Goal: Task Accomplishment & Management: Complete application form

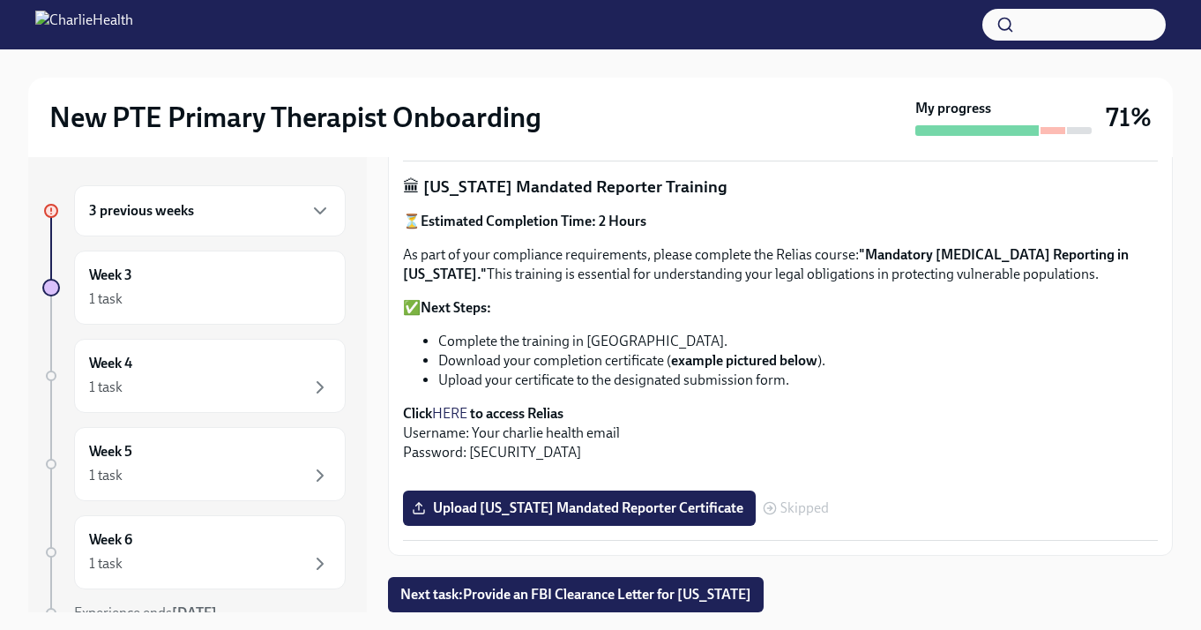
scroll to position [1393, 0]
click at [737, 504] on span "Upload [US_STATE] Mandated Reporter Certificate" at bounding box center [579, 508] width 328 height 18
click at [0, 0] on input "Upload [US_STATE] Mandated Reporter Certificate" at bounding box center [0, 0] width 0 height 0
click at [297, 234] on div "3 previous weeks" at bounding box center [210, 210] width 272 height 51
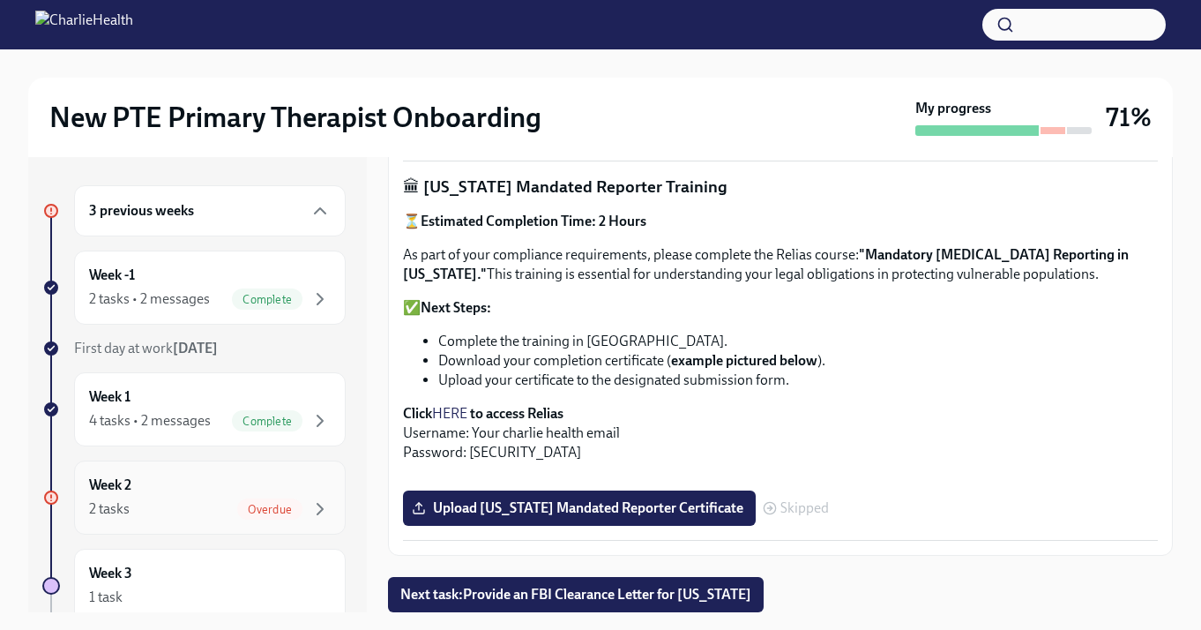
click at [248, 497] on div "Week 2 2 tasks Overdue" at bounding box center [210, 497] width 242 height 44
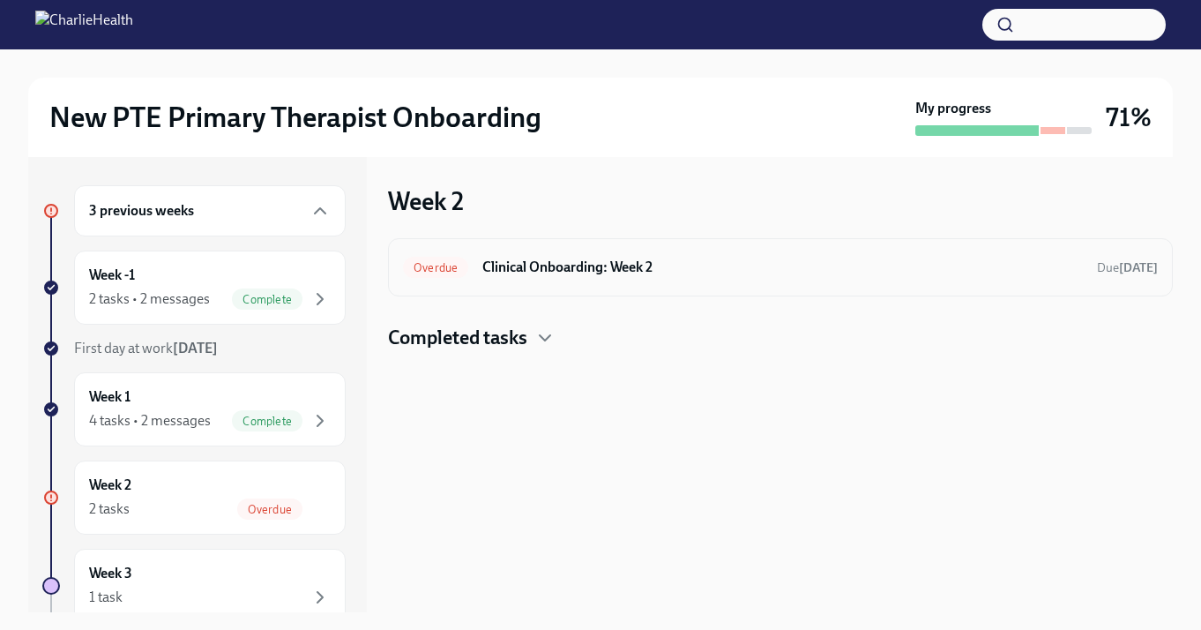
click at [646, 274] on h6 "Clinical Onboarding: Week 2" at bounding box center [782, 267] width 601 height 19
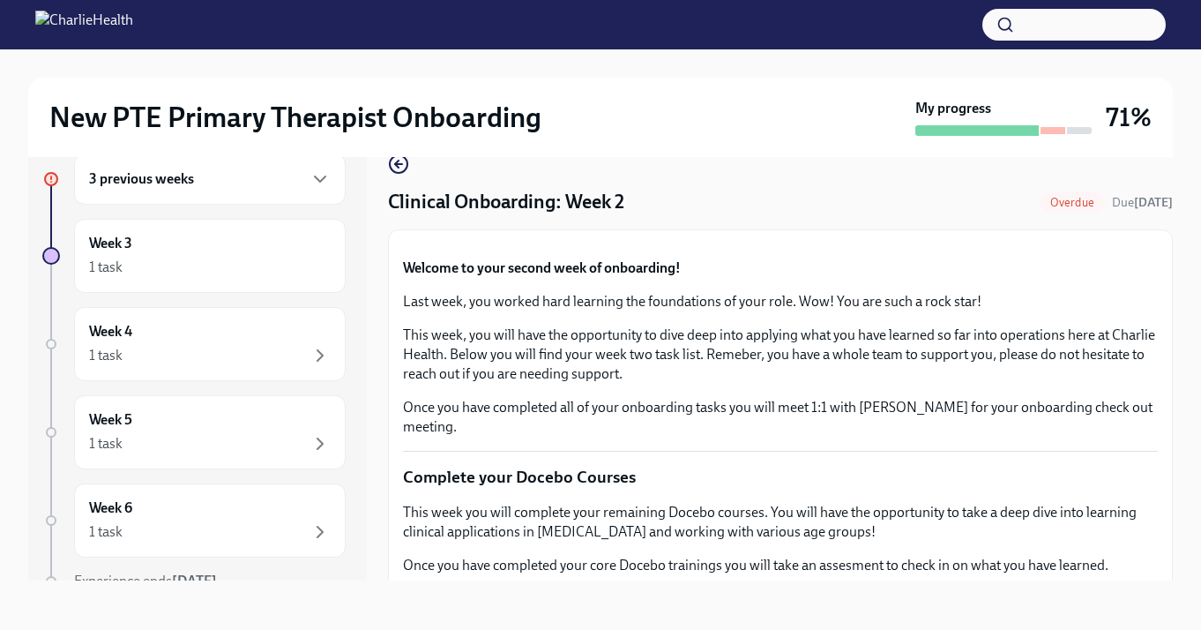
click at [220, 198] on div "3 previous weeks" at bounding box center [210, 178] width 272 height 51
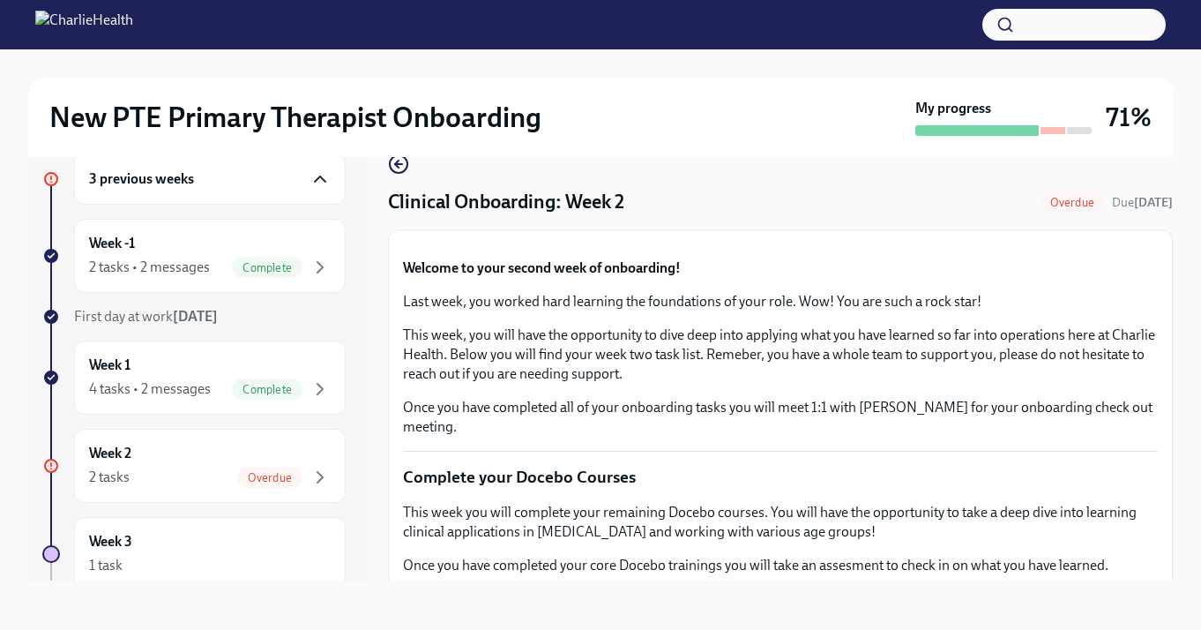
click at [322, 185] on icon "button" at bounding box center [320, 178] width 21 height 21
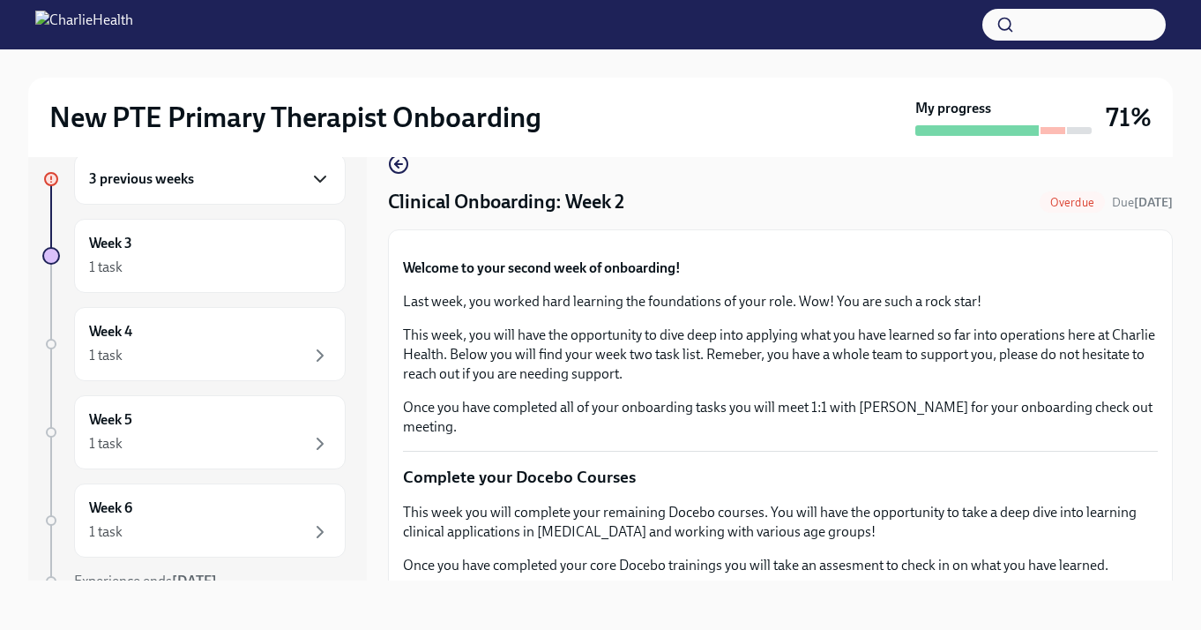
click at [322, 185] on icon "button" at bounding box center [320, 178] width 21 height 21
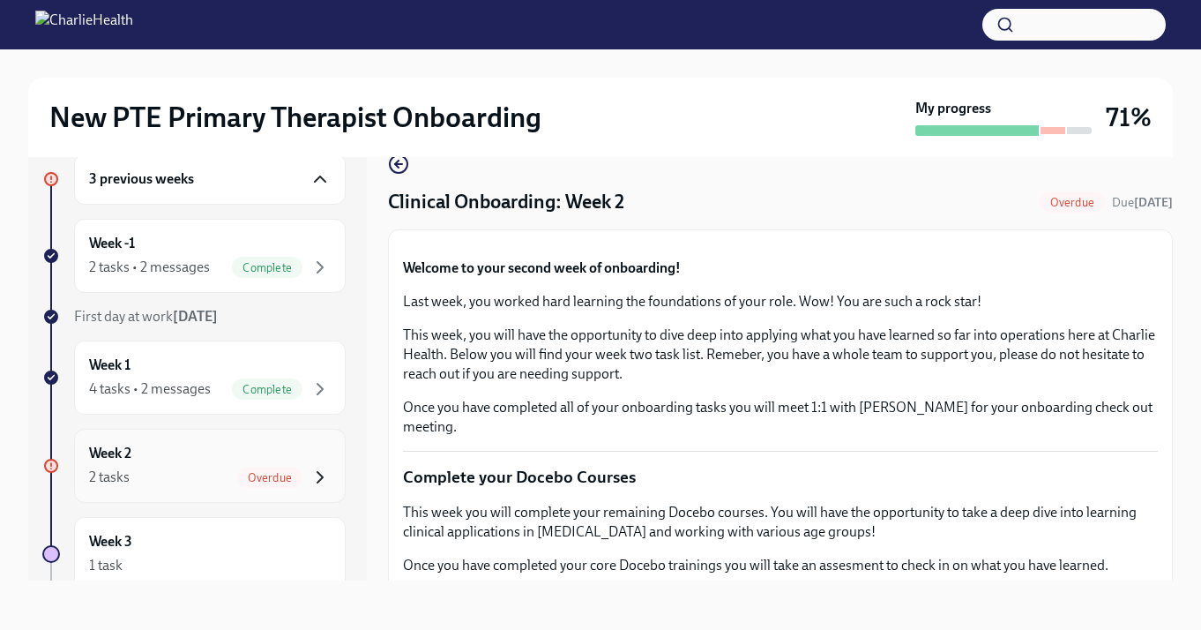
click at [313, 478] on icon "button" at bounding box center [320, 477] width 21 height 21
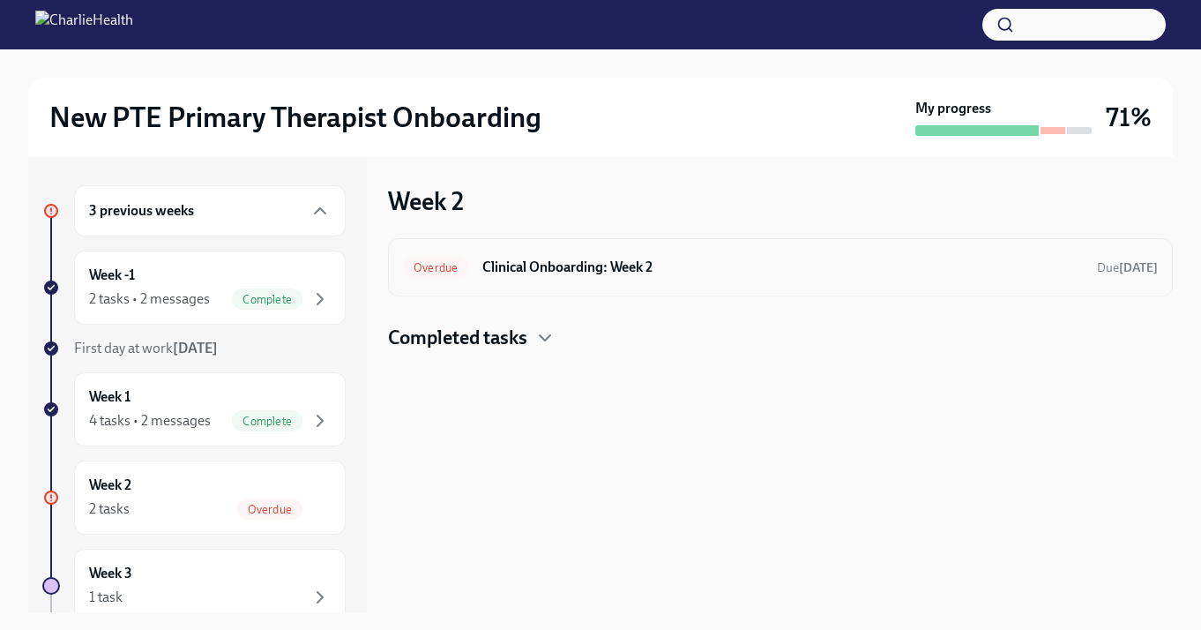
click at [577, 273] on h6 "Clinical Onboarding: Week 2" at bounding box center [782, 267] width 601 height 19
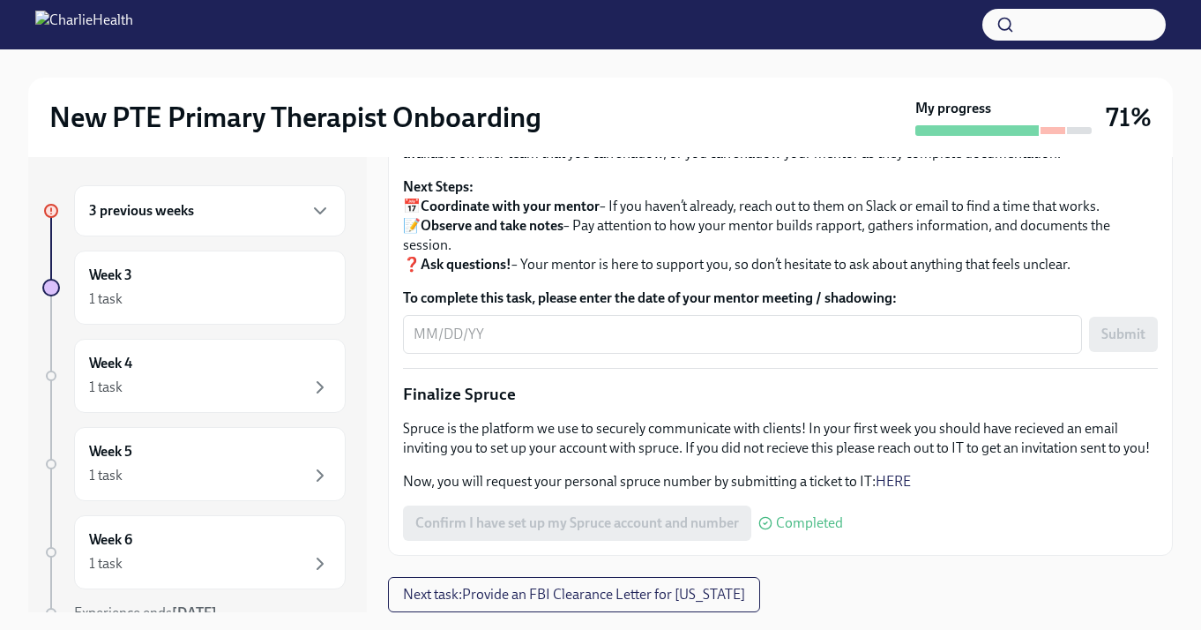
scroll to position [32, 0]
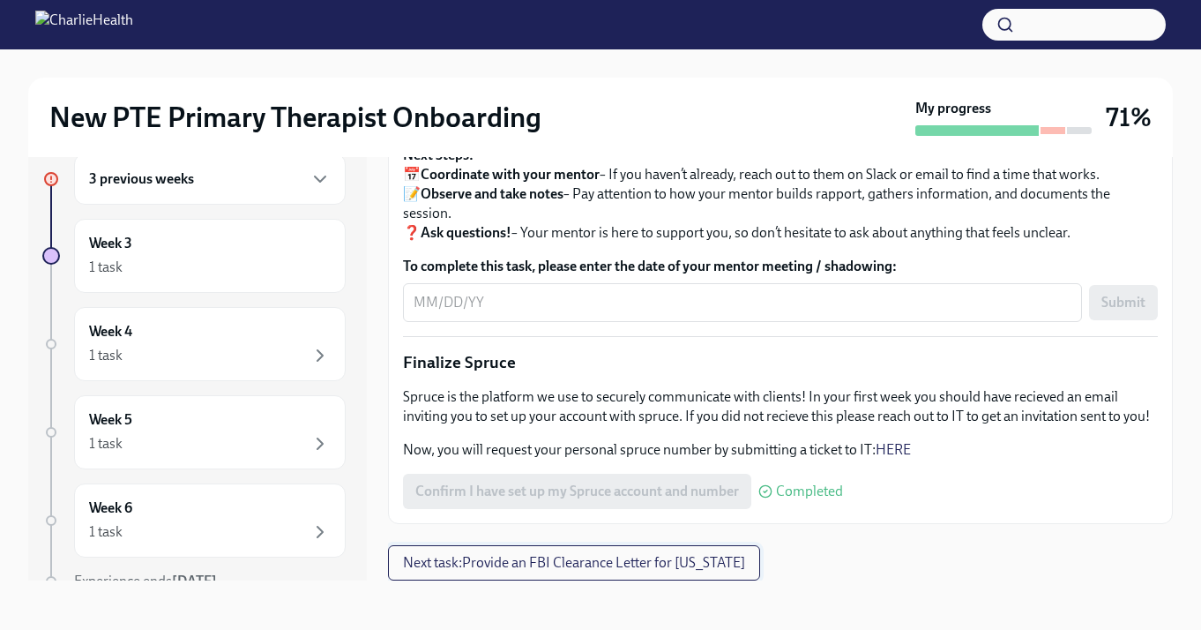
click at [523, 568] on span "Next task : Provide an FBI Clearance Letter for Pennsylvania" at bounding box center [574, 563] width 342 height 18
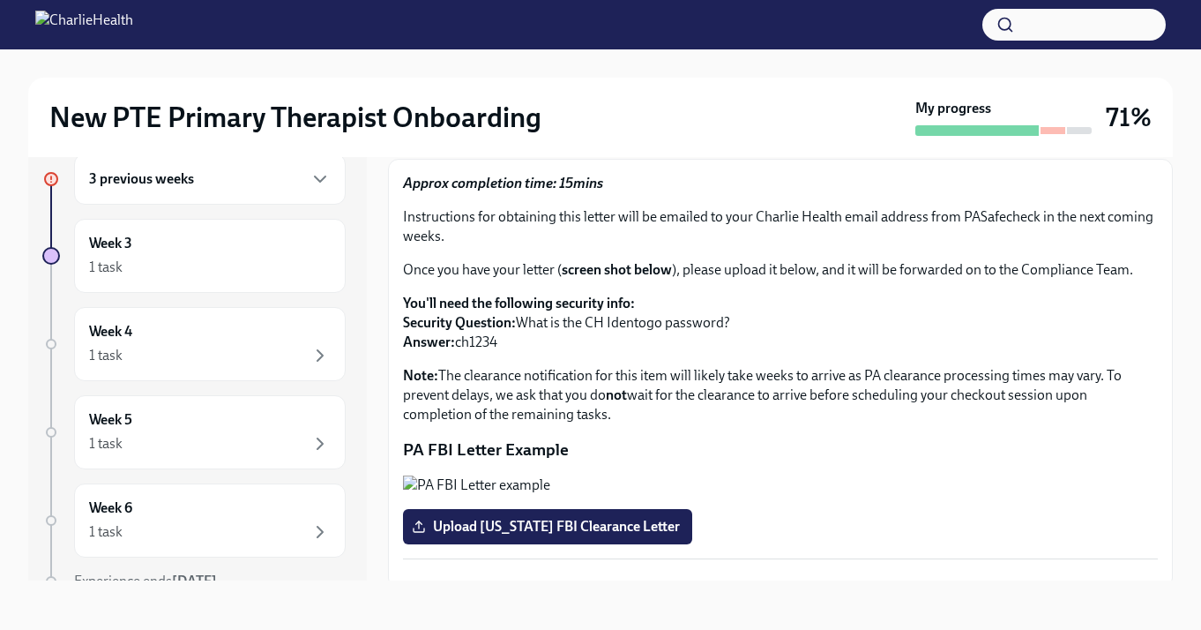
scroll to position [68, 0]
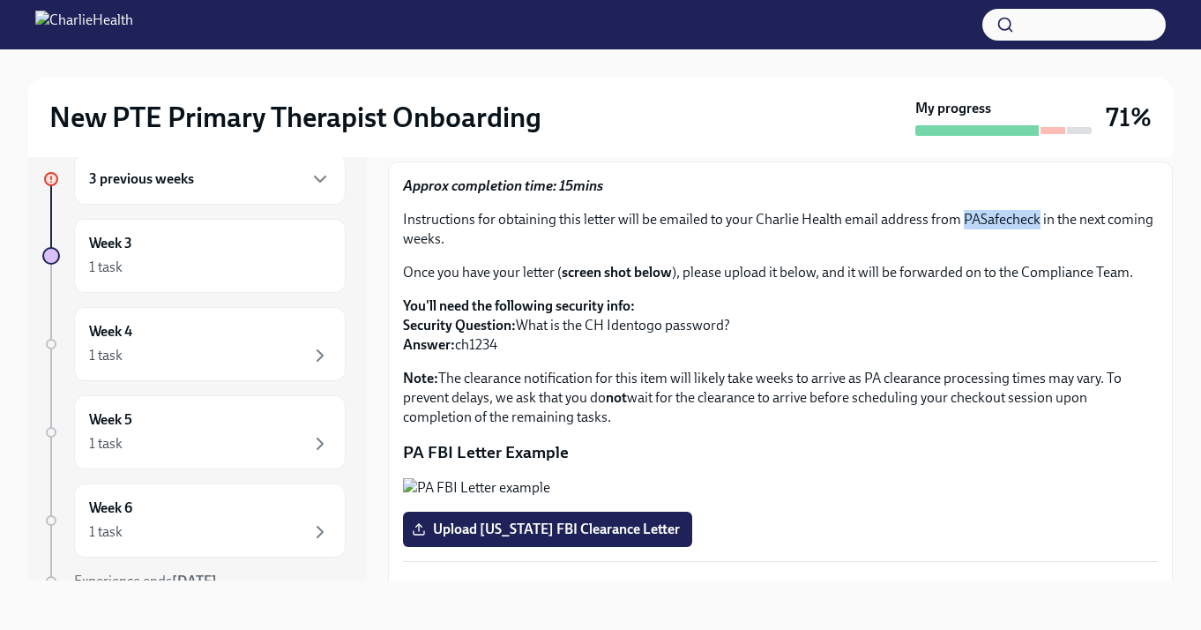
drag, startPoint x: 959, startPoint y: 214, endPoint x: 1033, endPoint y: 219, distance: 73.3
click at [1033, 219] on p "Instructions for obtaining this letter will be emailed to your Charlie Health e…" at bounding box center [780, 229] width 755 height 39
copy p "PASafechec"
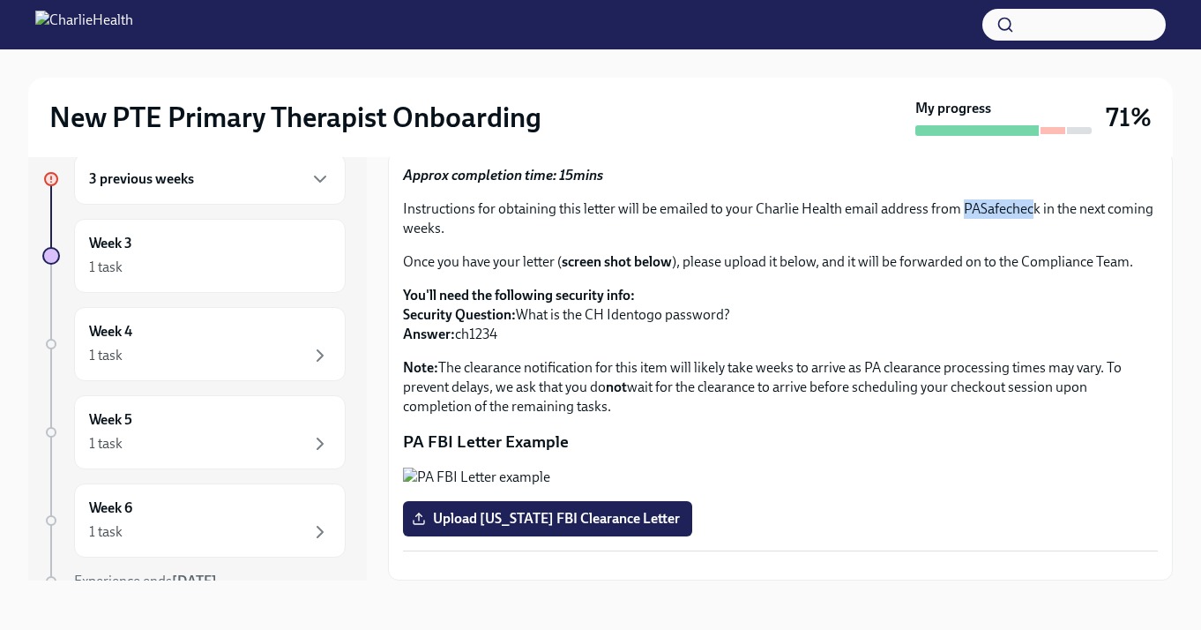
scroll to position [103, 0]
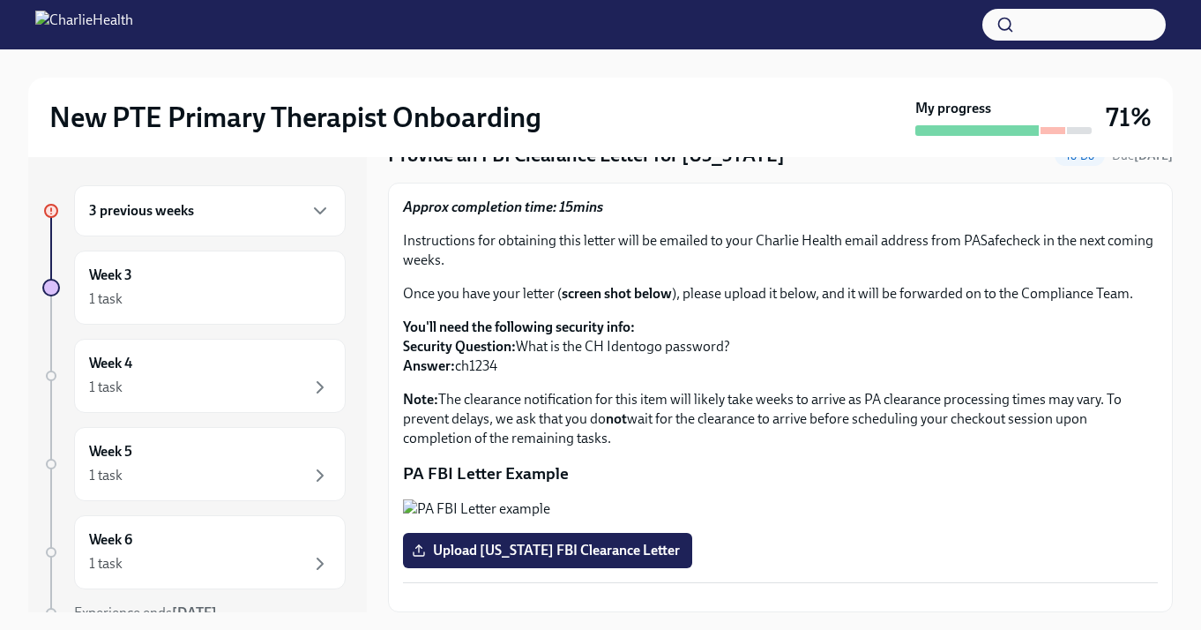
scroll to position [18, 0]
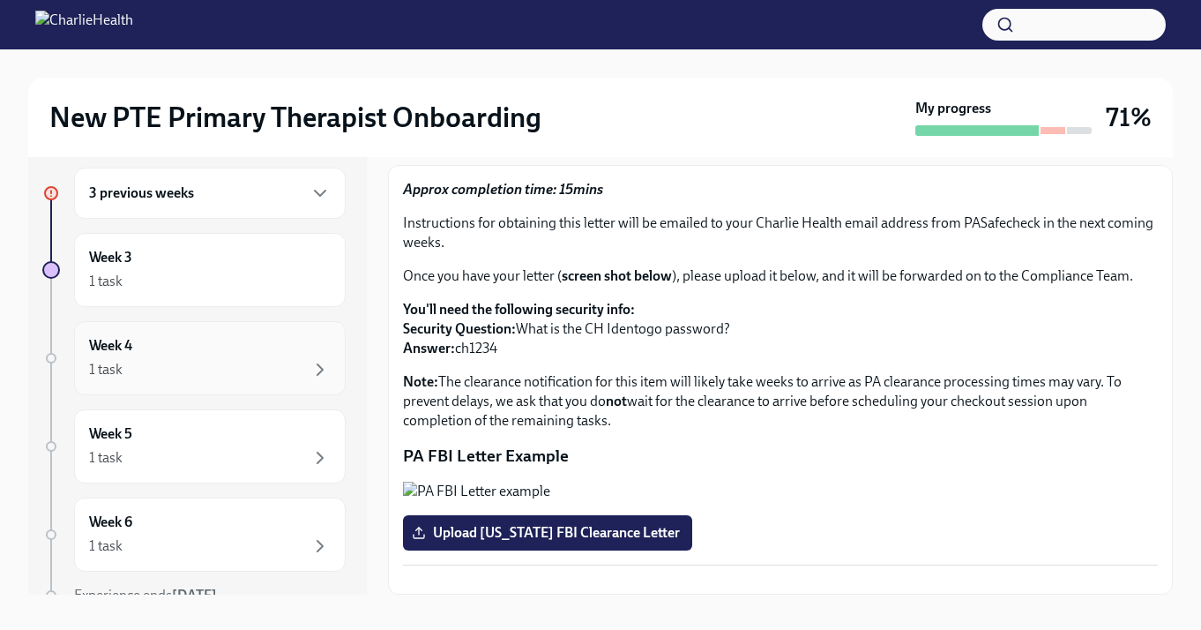
click at [264, 368] on div "1 task" at bounding box center [210, 369] width 242 height 21
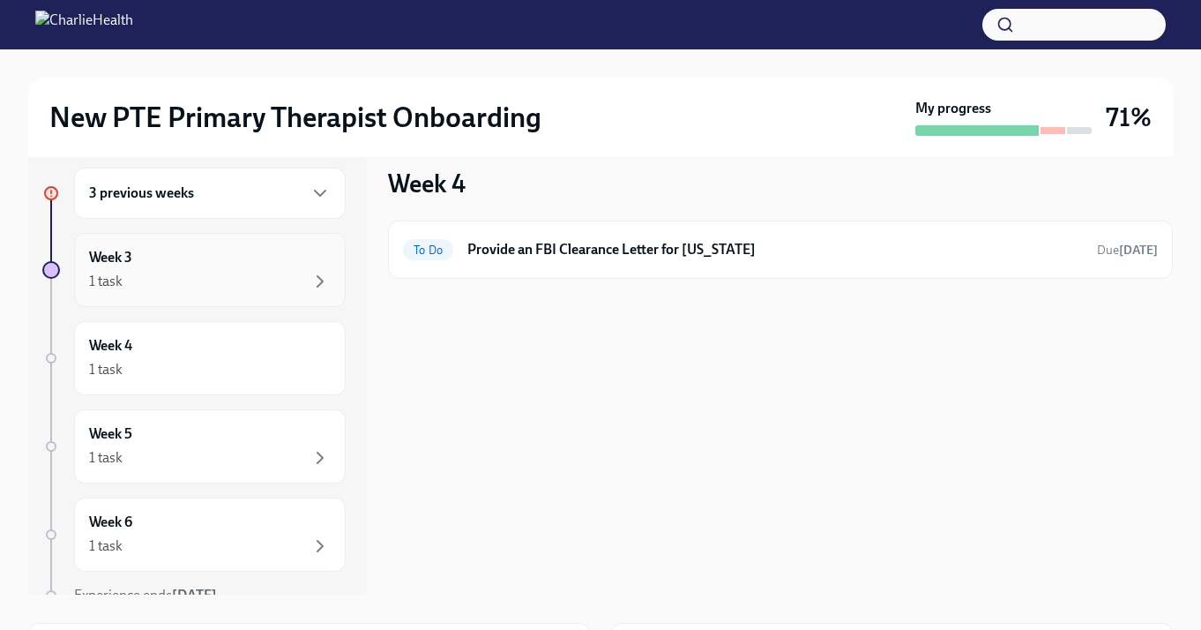
click at [285, 282] on div "1 task" at bounding box center [210, 281] width 242 height 21
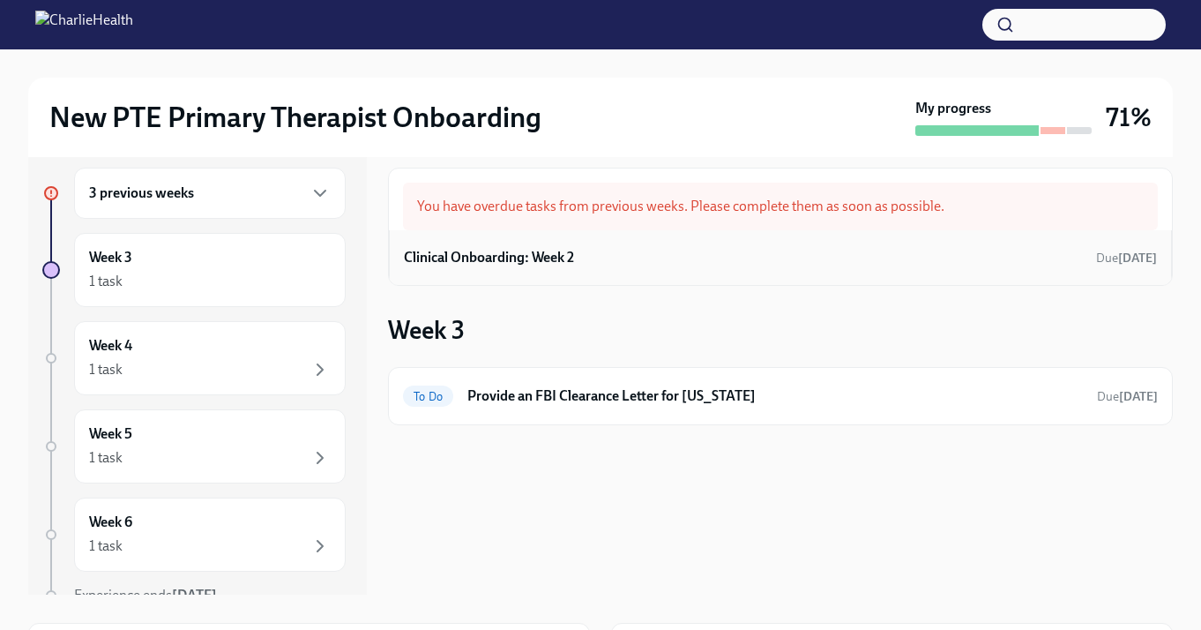
click at [638, 246] on div "Clinical Onboarding: Week 2 Due [DATE]" at bounding box center [780, 257] width 753 height 26
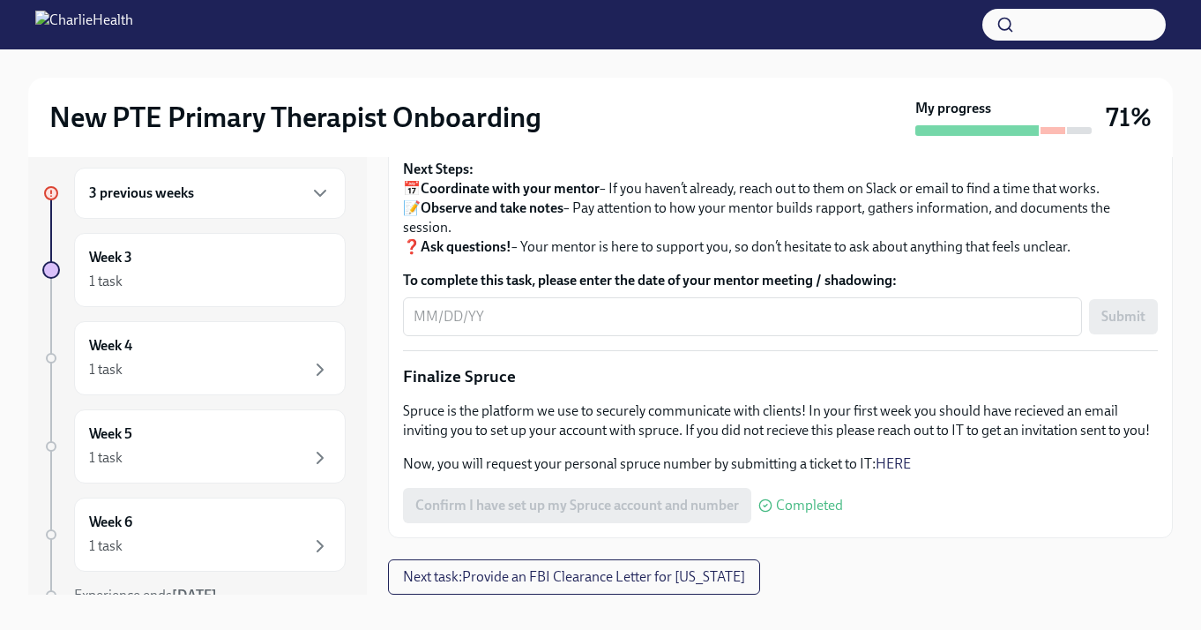
scroll to position [32, 0]
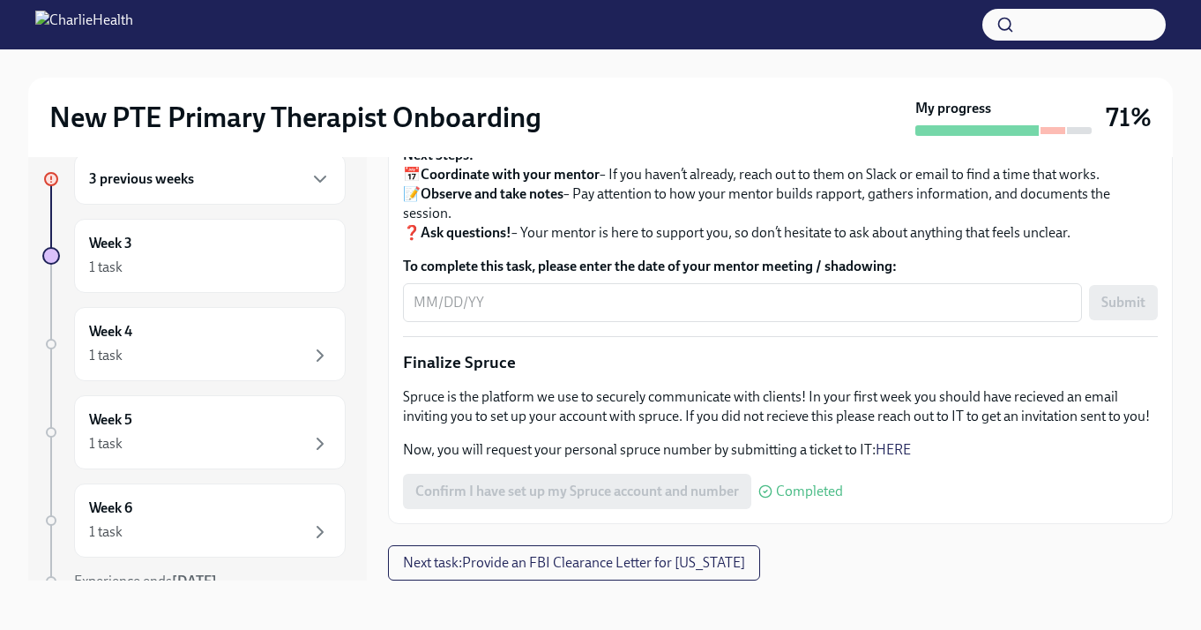
click at [266, 174] on div "3 previous weeks" at bounding box center [210, 178] width 242 height 21
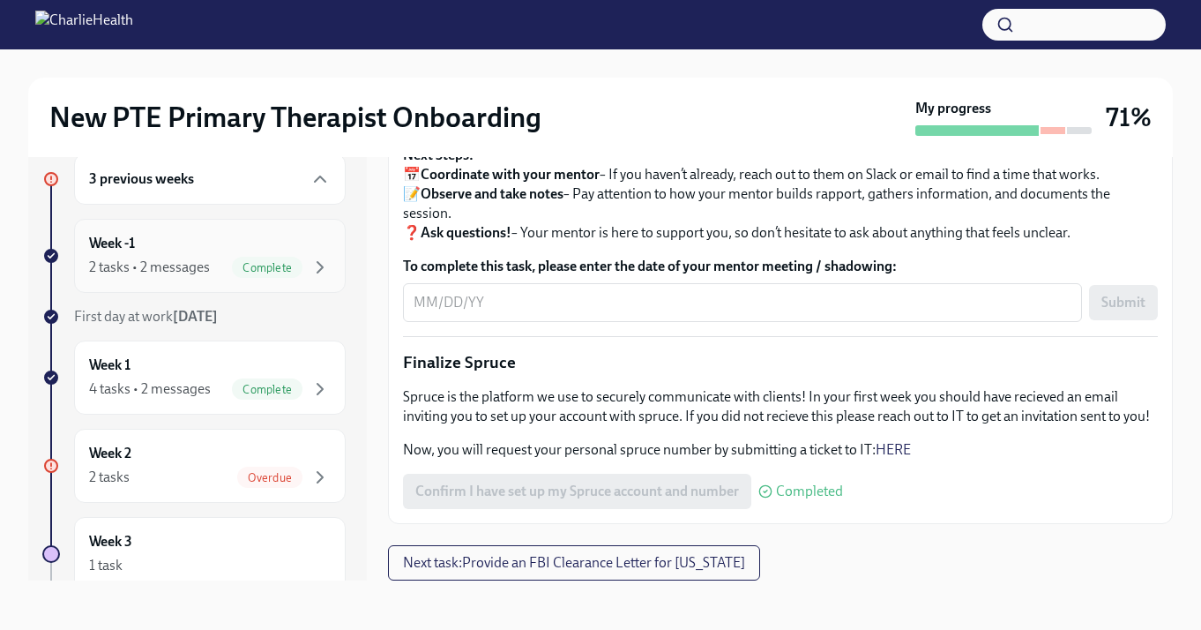
scroll to position [0, 0]
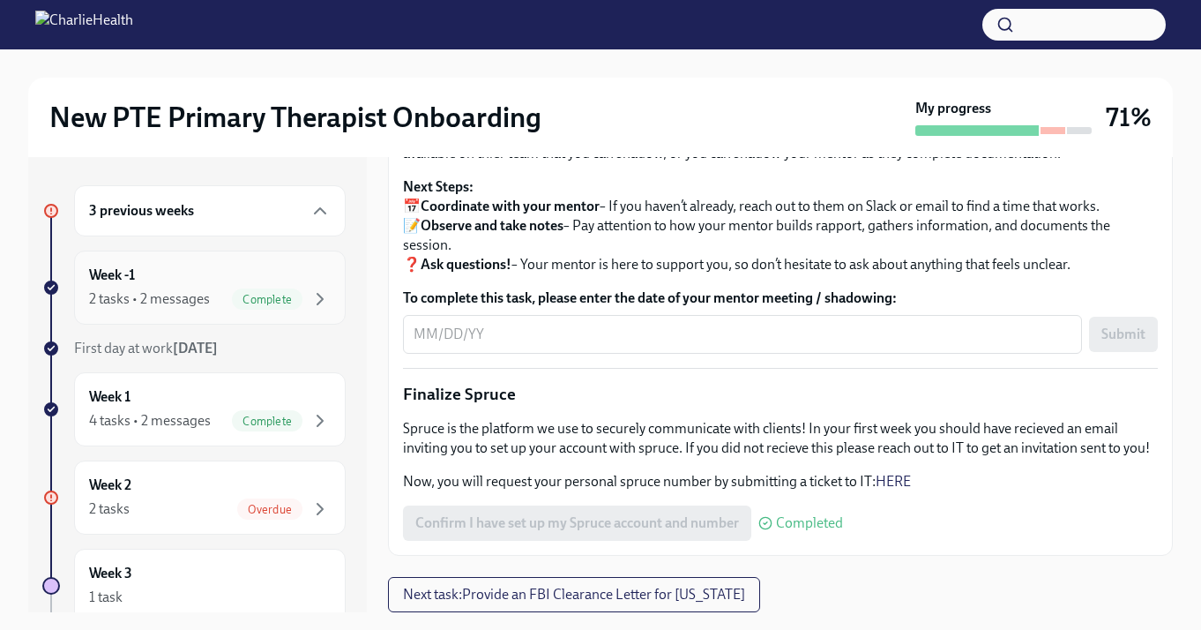
click at [240, 272] on div "Week -1 2 tasks • 2 messages Complete" at bounding box center [210, 287] width 242 height 44
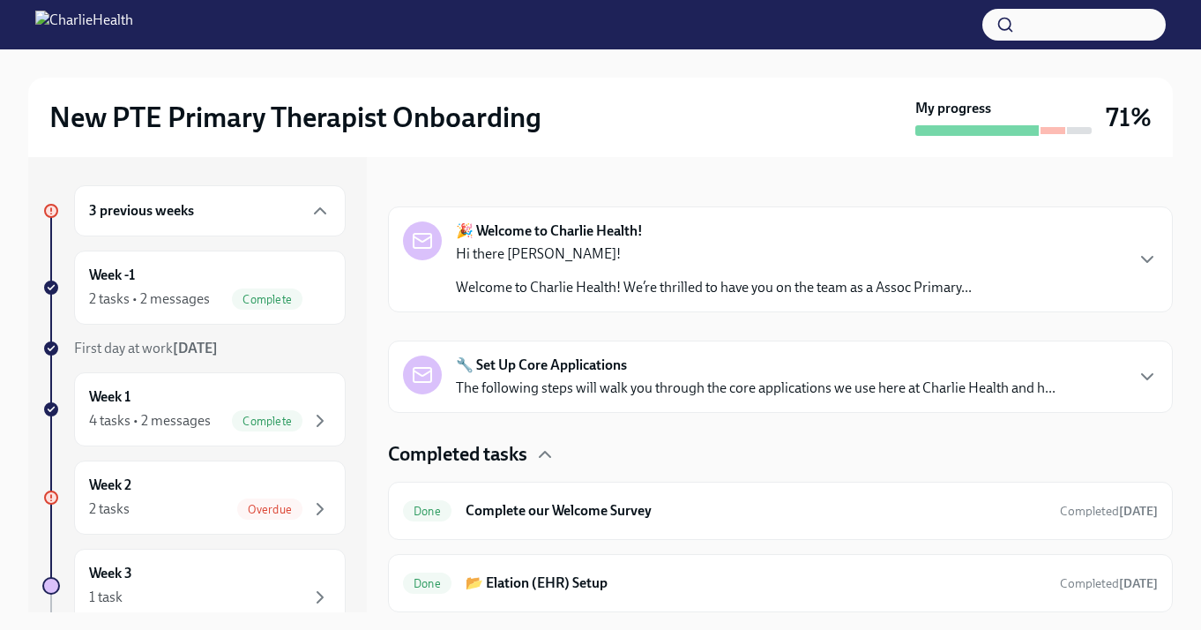
scroll to position [7, 0]
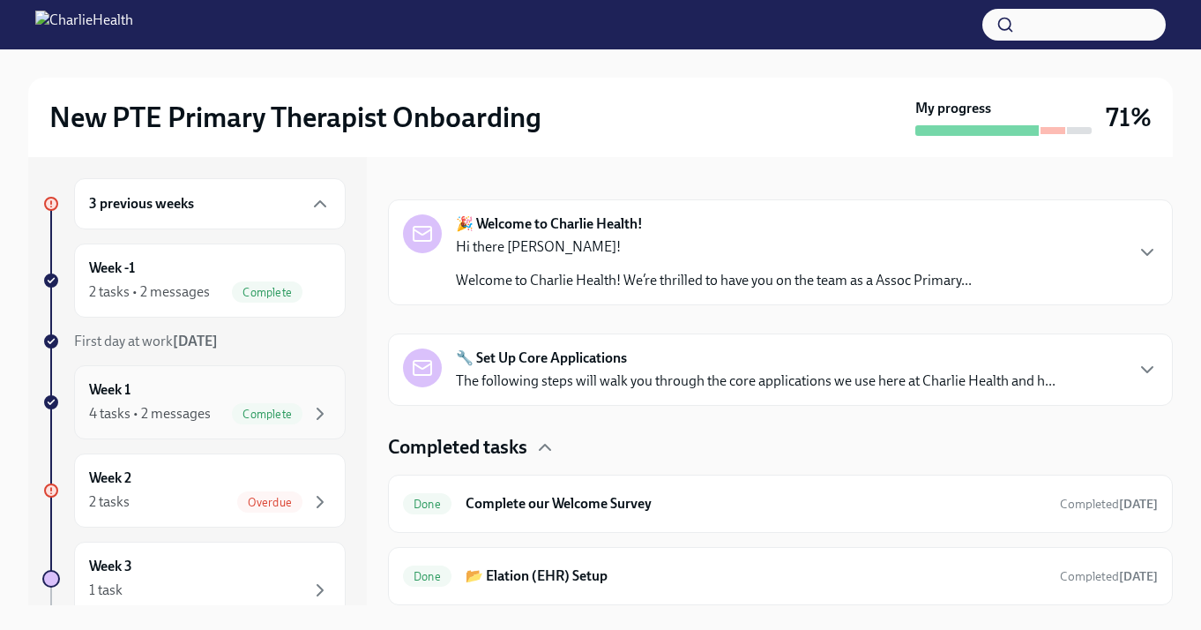
click at [281, 384] on div "Week 1 4 tasks • 2 messages Complete" at bounding box center [210, 402] width 242 height 44
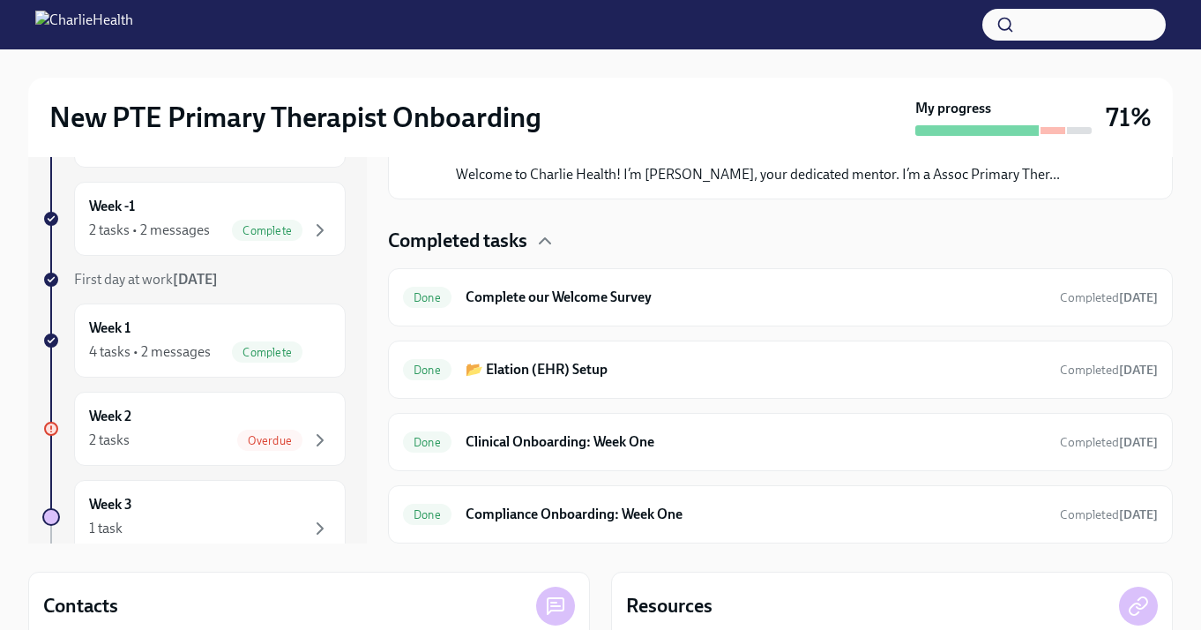
scroll to position [71, 0]
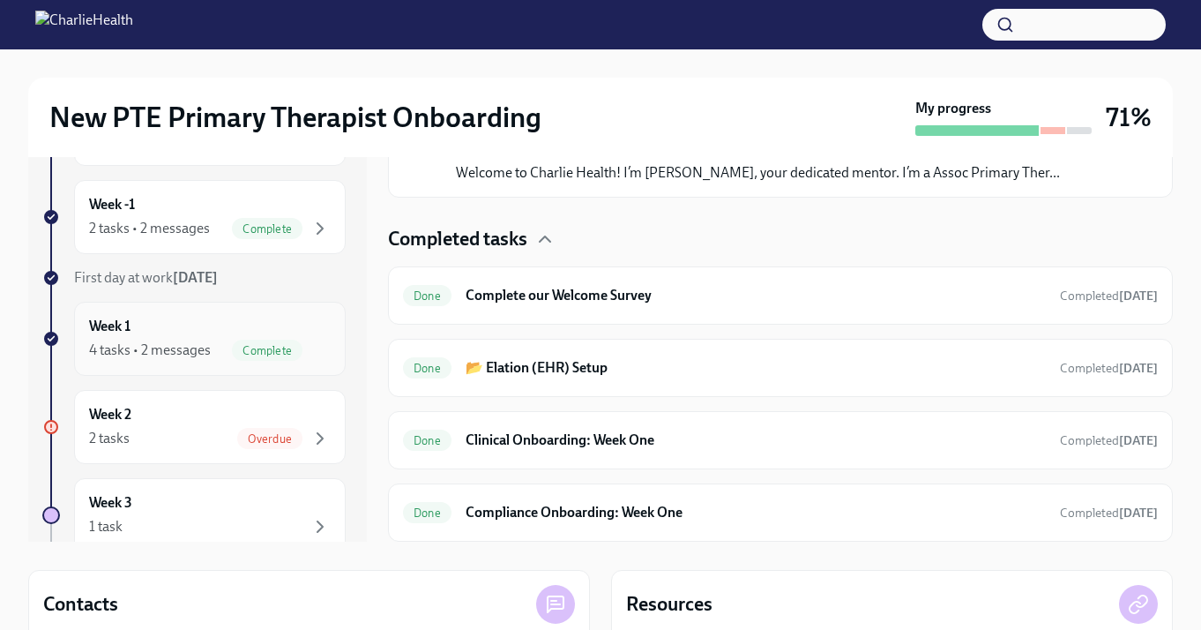
click at [289, 320] on div "Week 1 4 tasks • 2 messages Complete" at bounding box center [210, 339] width 242 height 44
click at [319, 405] on div "Week 2 2 tasks Overdue" at bounding box center [210, 427] width 242 height 44
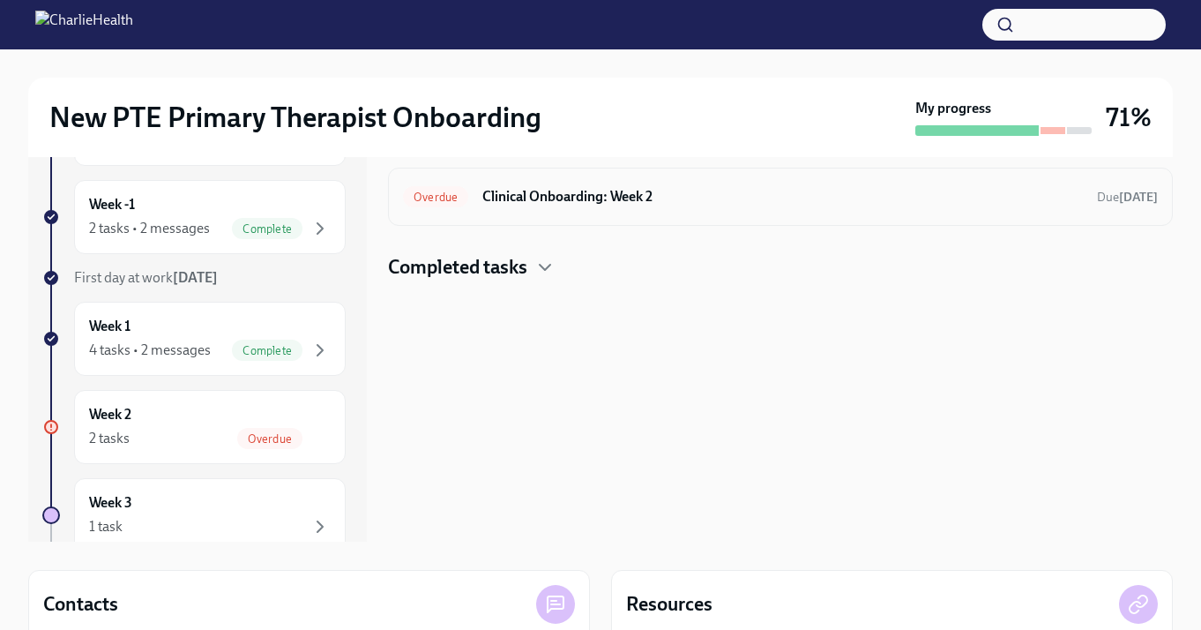
click at [488, 186] on div "Overdue Clinical Onboarding: Week 2 Due [DATE]" at bounding box center [780, 197] width 755 height 28
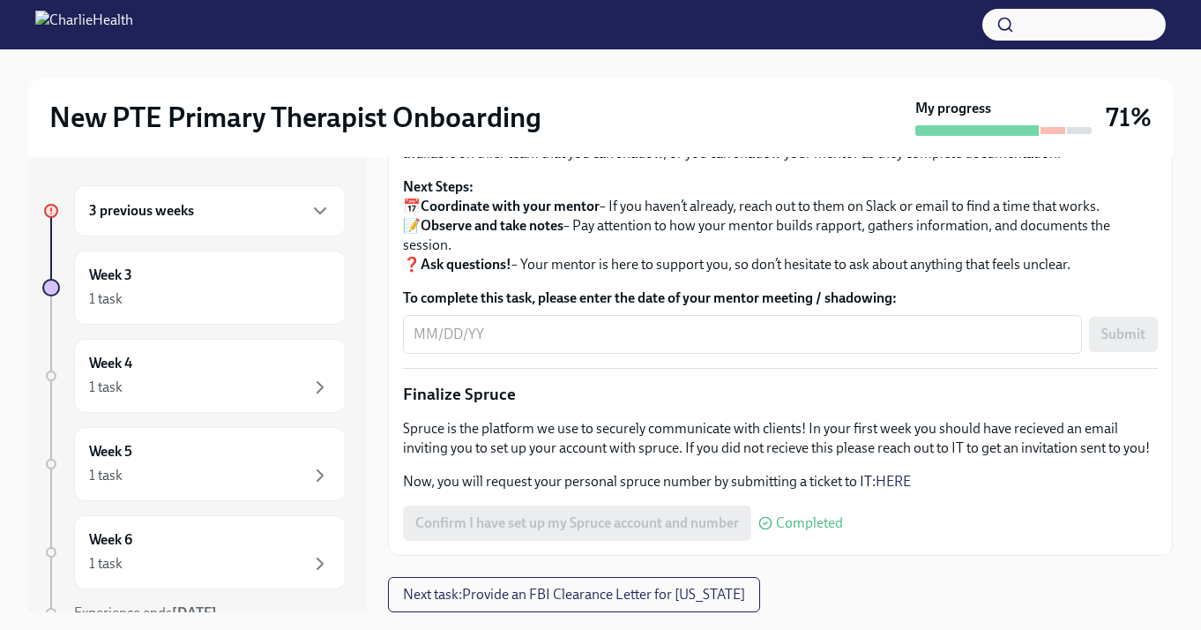
click at [206, 213] on div "3 previous weeks" at bounding box center [210, 210] width 242 height 21
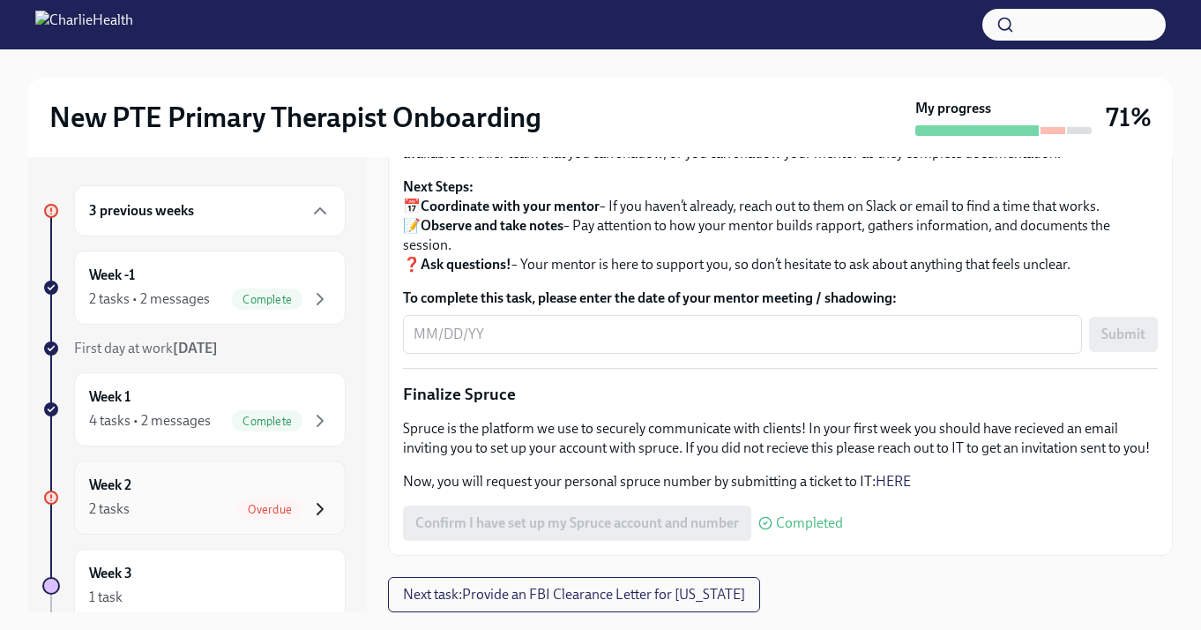
click at [320, 500] on icon "button" at bounding box center [320, 508] width 21 height 21
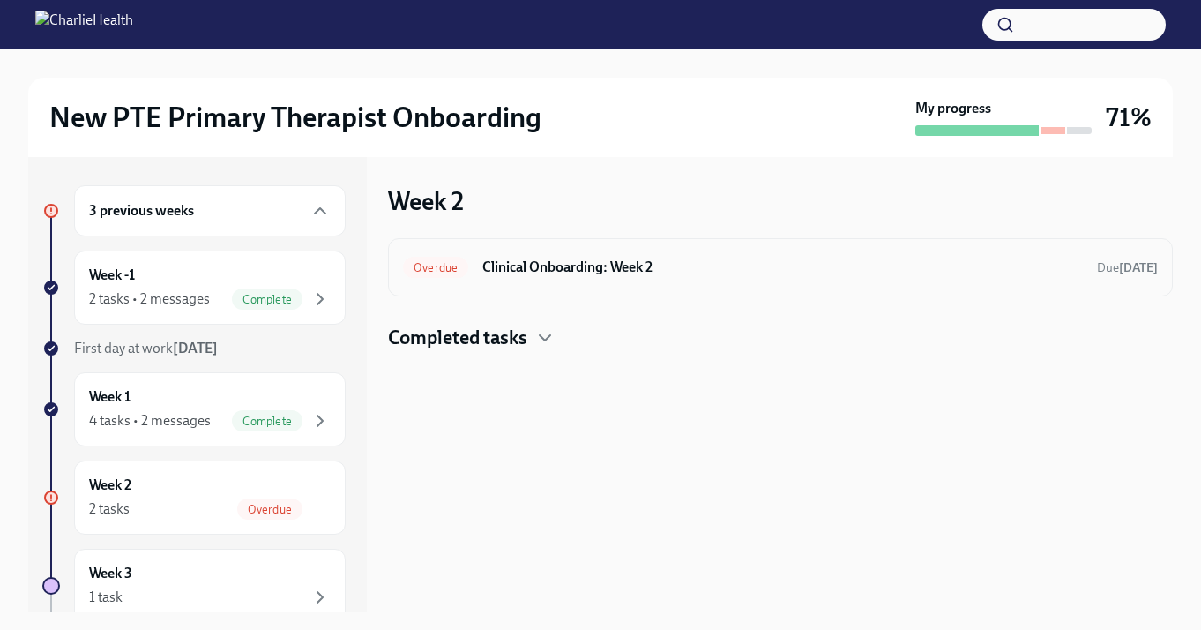
click at [528, 267] on h6 "Clinical Onboarding: Week 2" at bounding box center [782, 267] width 601 height 19
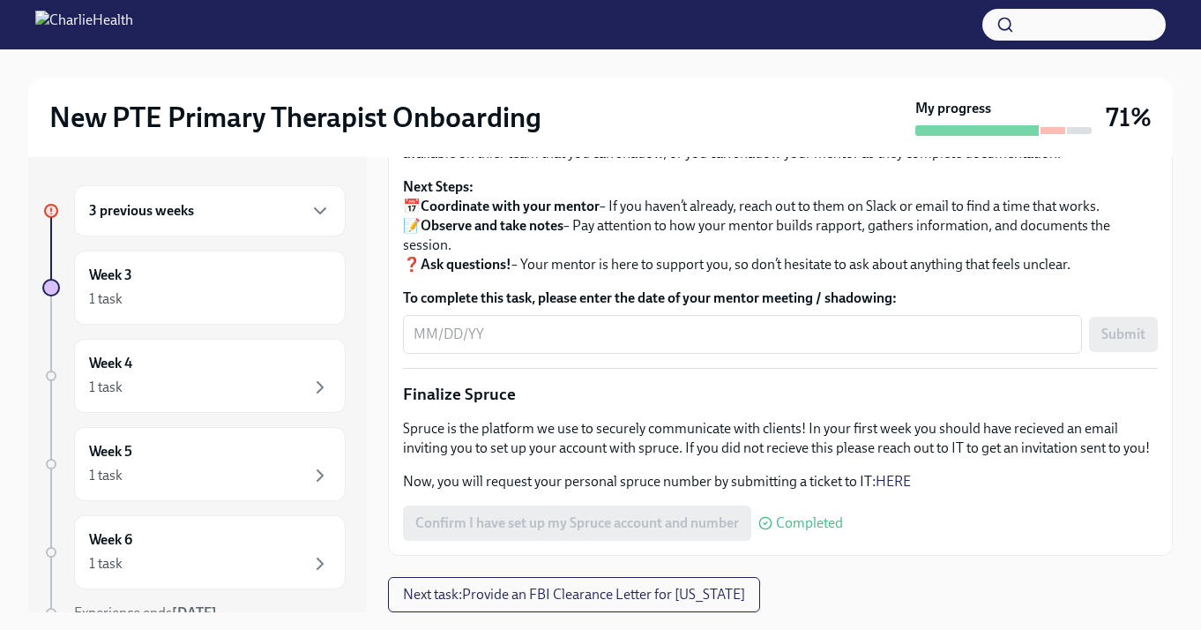
scroll to position [1968, 0]
click at [537, 340] on textarea "To complete this task, please enter the date of your mentor meeting / shadowing:" at bounding box center [743, 334] width 658 height 21
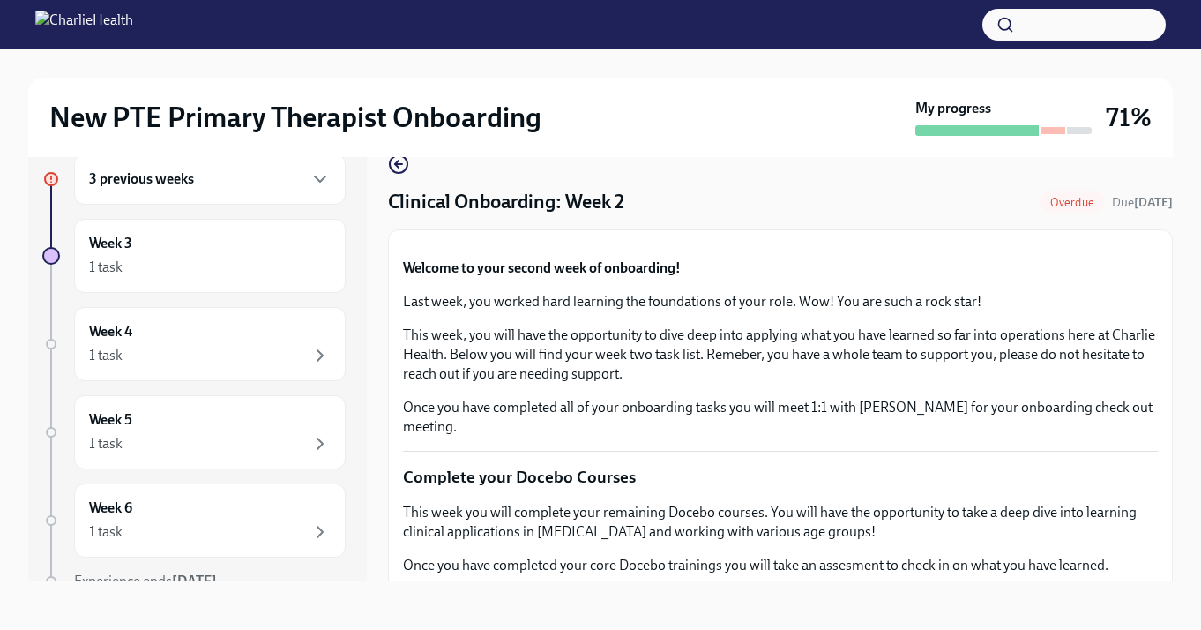
scroll to position [0, 0]
